Goal: Transaction & Acquisition: Purchase product/service

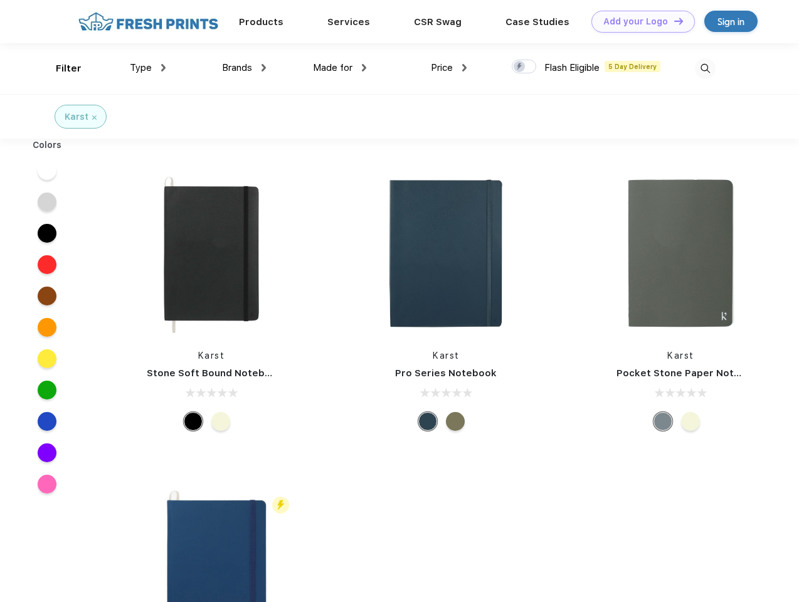
scroll to position [1, 0]
click at [638, 21] on link "Add your Logo Design Tool" at bounding box center [642, 22] width 103 height 22
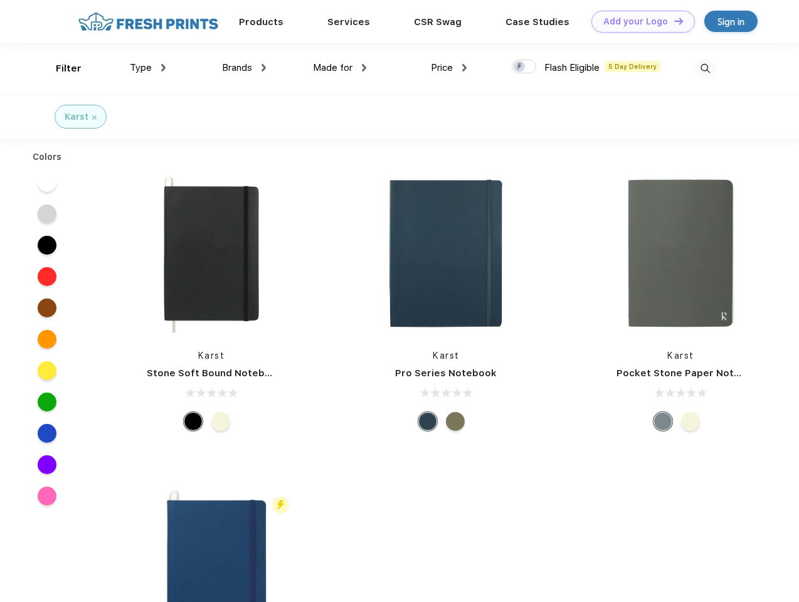
click at [0, 0] on div "Design Tool" at bounding box center [0, 0] width 0 height 0
click at [673, 21] on link "Add your Logo Design Tool" at bounding box center [642, 22] width 103 height 22
click at [60, 68] on div "Filter" at bounding box center [69, 68] width 26 height 14
click at [148, 68] on span "Type" at bounding box center [141, 67] width 22 height 11
click at [244, 68] on span "Brands" at bounding box center [237, 67] width 30 height 11
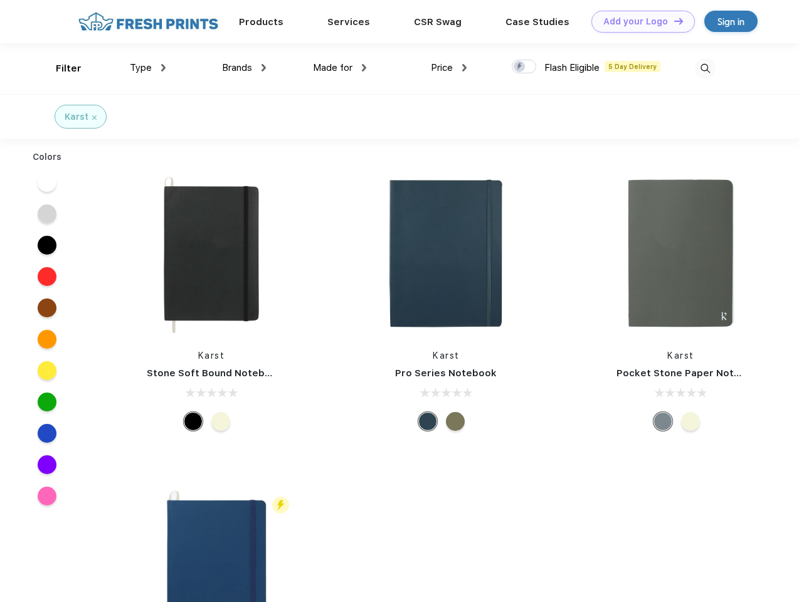
click at [340, 68] on span "Made for" at bounding box center [332, 67] width 39 height 11
click at [449, 68] on span "Price" at bounding box center [442, 67] width 22 height 11
click at [524, 67] on div at bounding box center [524, 67] width 24 height 14
click at [520, 67] on input "checkbox" at bounding box center [516, 63] width 8 height 8
click at [705, 68] on img at bounding box center [705, 68] width 21 height 21
